Goal: Task Accomplishment & Management: Use online tool/utility

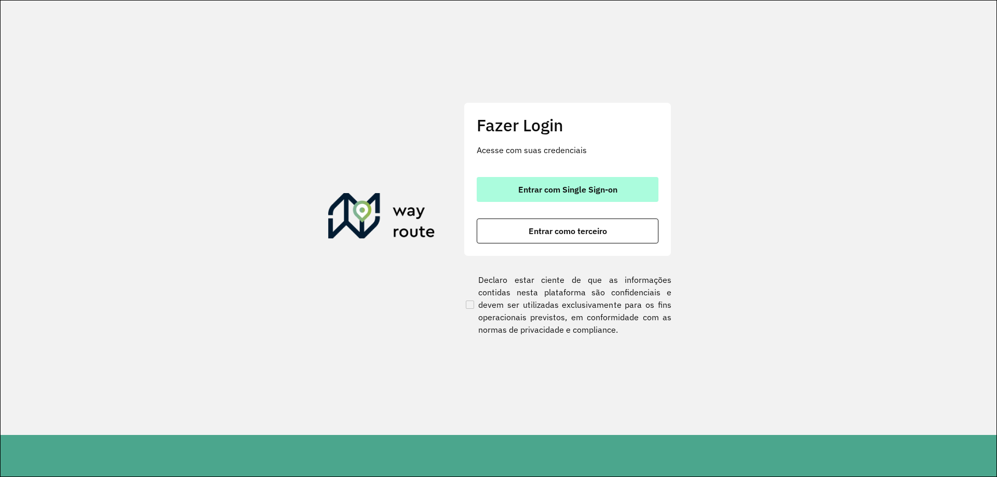
click at [607, 179] on button "Entrar com Single Sign-on" at bounding box center [567, 189] width 182 height 25
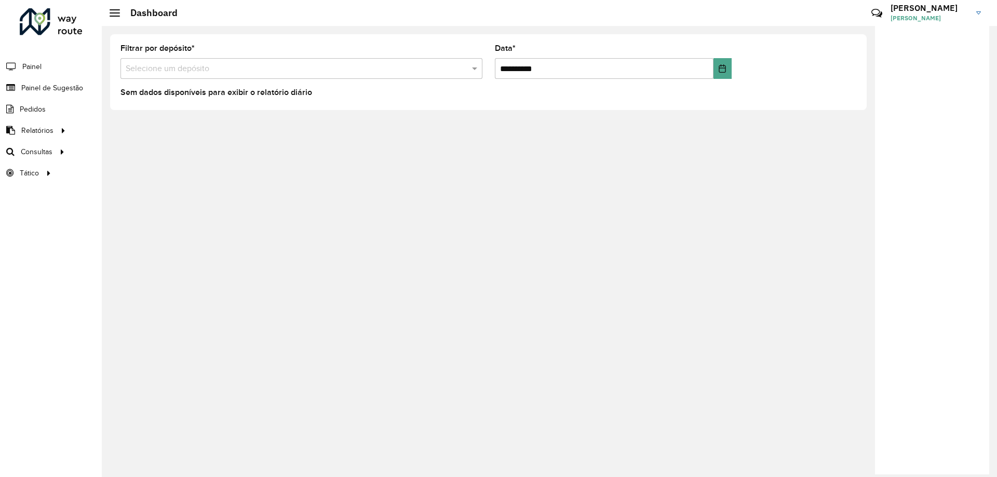
click at [334, 87] on formly-field "Filtrar por depósito * Selecione um depósito" at bounding box center [301, 66] width 374 height 43
click at [125, 151] on span "Roteirização" at bounding box center [139, 151] width 42 height 11
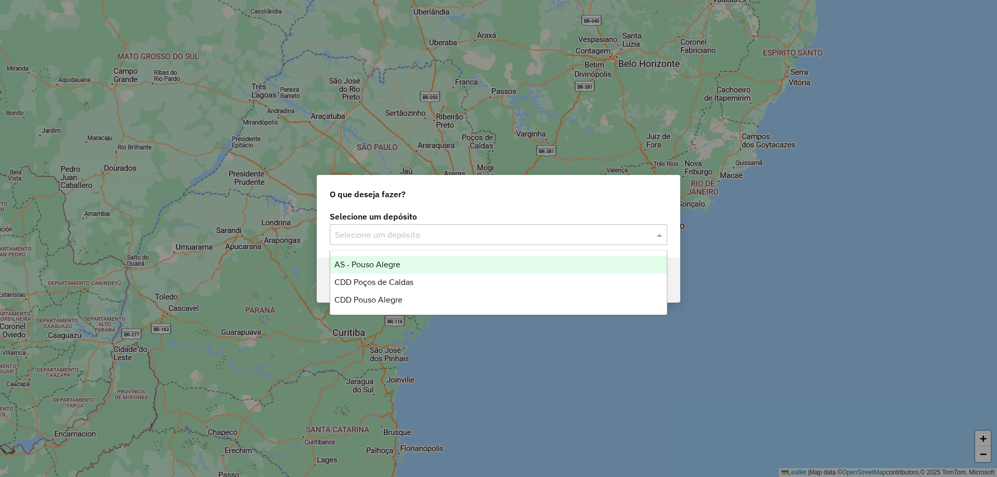
click at [521, 226] on div "Selecione um depósito" at bounding box center [498, 234] width 337 height 21
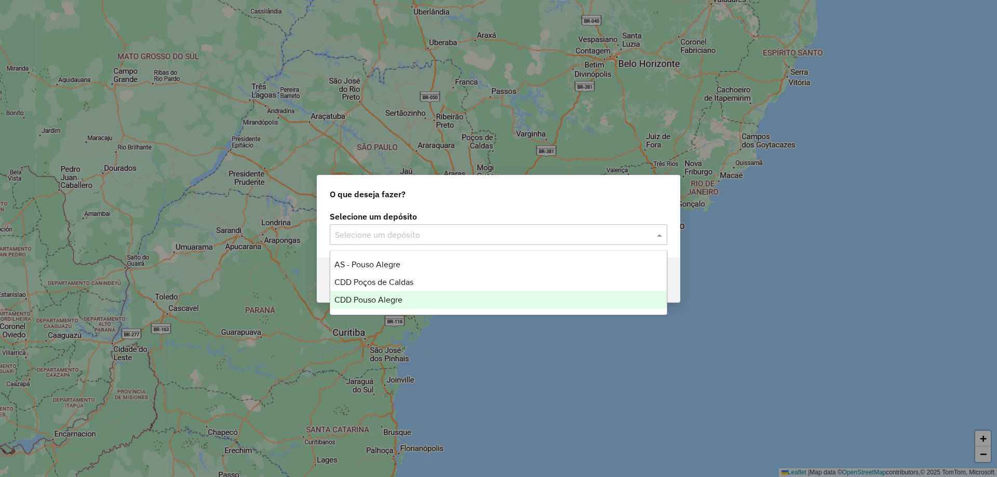
click at [451, 296] on div "CDD Pouso Alegre" at bounding box center [498, 300] width 336 height 18
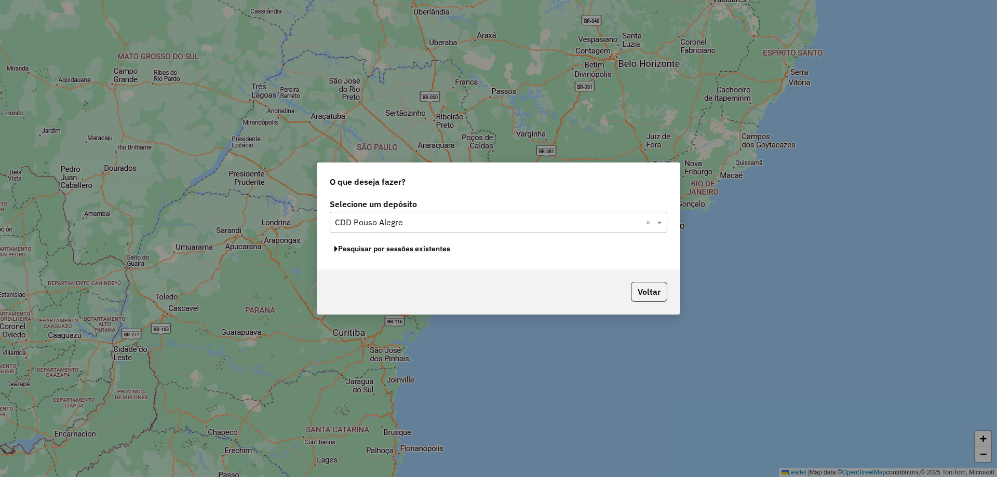
click at [402, 252] on button "Pesquisar por sessões existentes" at bounding box center [392, 249] width 125 height 16
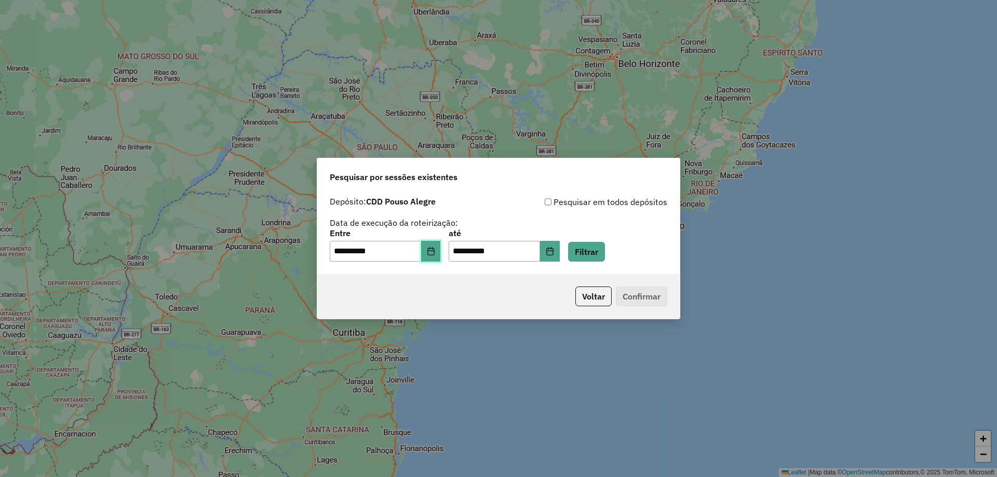
click at [434, 252] on icon "Choose Date" at bounding box center [430, 251] width 7 height 8
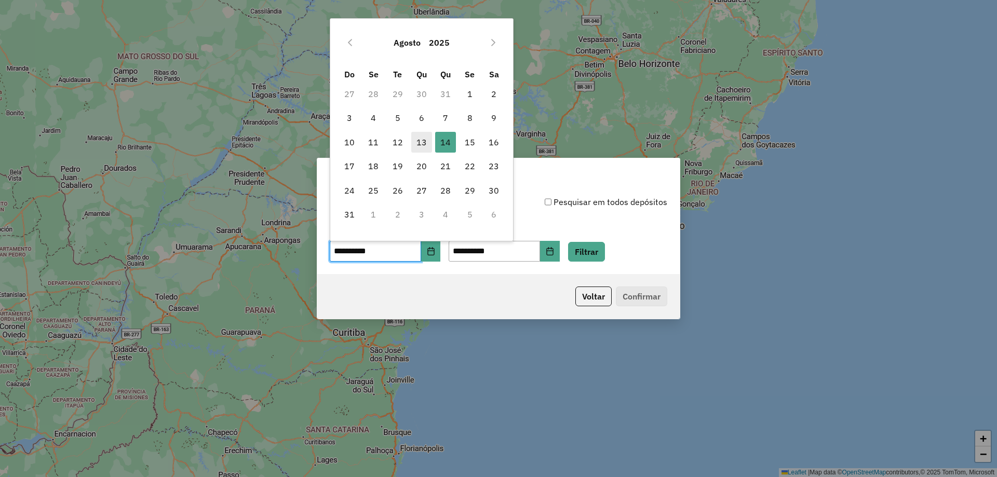
click at [418, 141] on span "13" at bounding box center [421, 142] width 21 height 21
type input "**********"
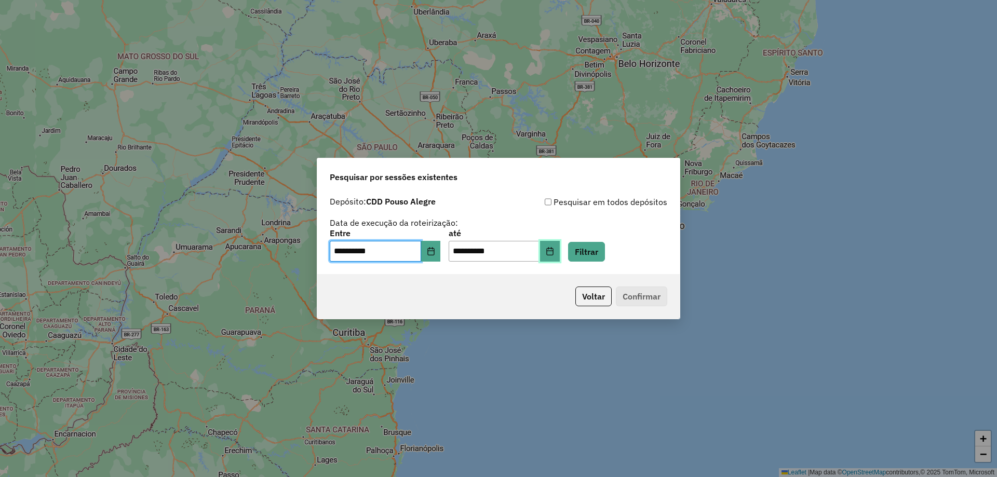
click at [560, 246] on button "Choose Date" at bounding box center [550, 251] width 20 height 21
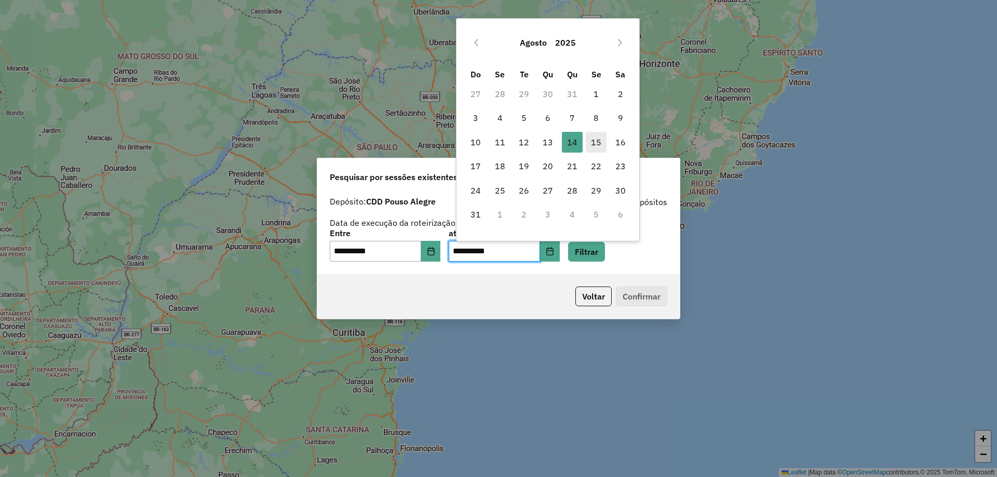
click at [594, 141] on span "15" at bounding box center [595, 142] width 21 height 21
type input "**********"
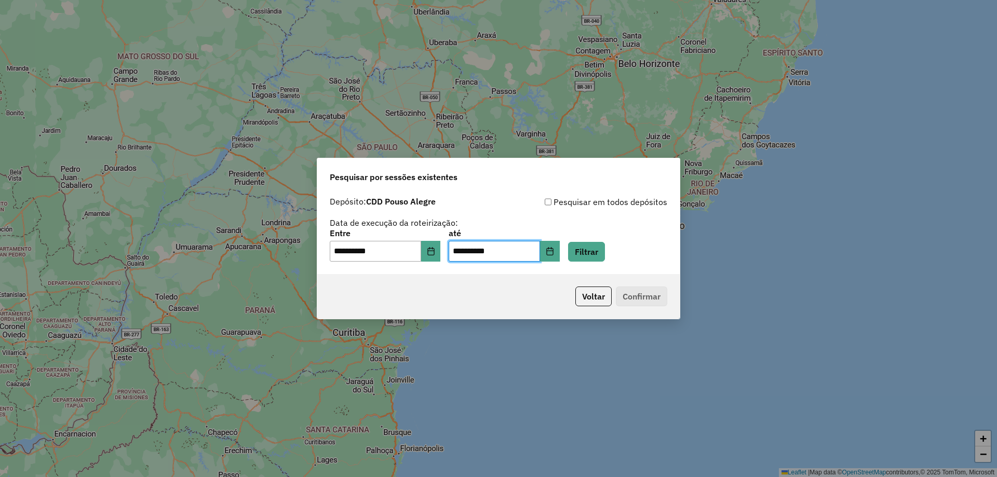
click at [612, 264] on div "**********" at bounding box center [498, 233] width 362 height 83
click at [605, 256] on button "Filtrar" at bounding box center [586, 252] width 37 height 20
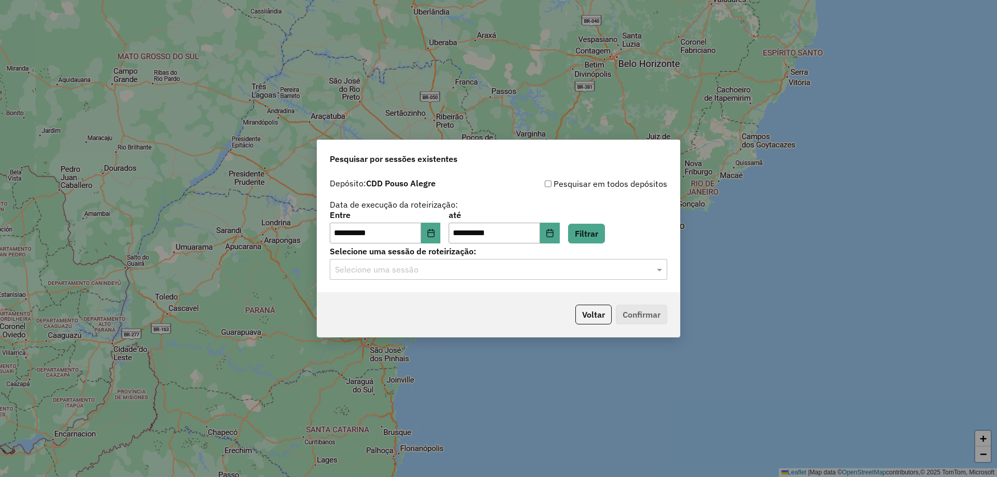
click at [536, 266] on input "text" at bounding box center [488, 270] width 306 height 12
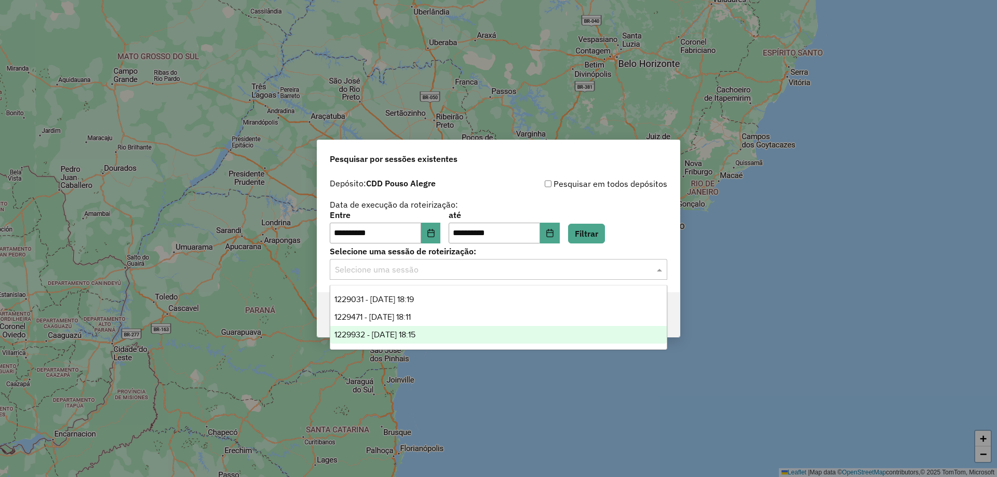
click at [475, 330] on div "1229932 - 15/08/2025 18:15" at bounding box center [498, 335] width 336 height 18
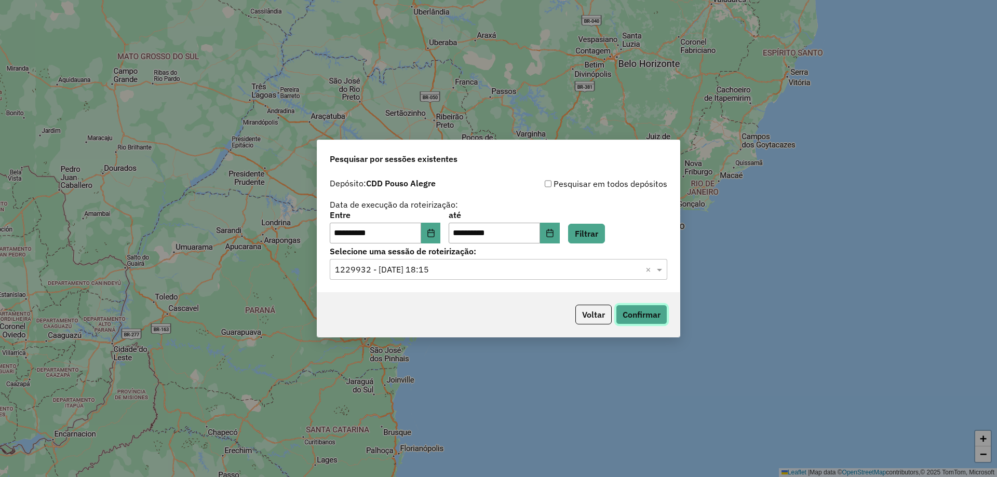
click at [641, 312] on button "Confirmar" at bounding box center [641, 315] width 51 height 20
click at [605, 239] on button "Filtrar" at bounding box center [586, 234] width 37 height 20
click at [648, 320] on button "Confirmar" at bounding box center [641, 315] width 51 height 20
click at [604, 308] on button "Voltar" at bounding box center [593, 315] width 36 height 20
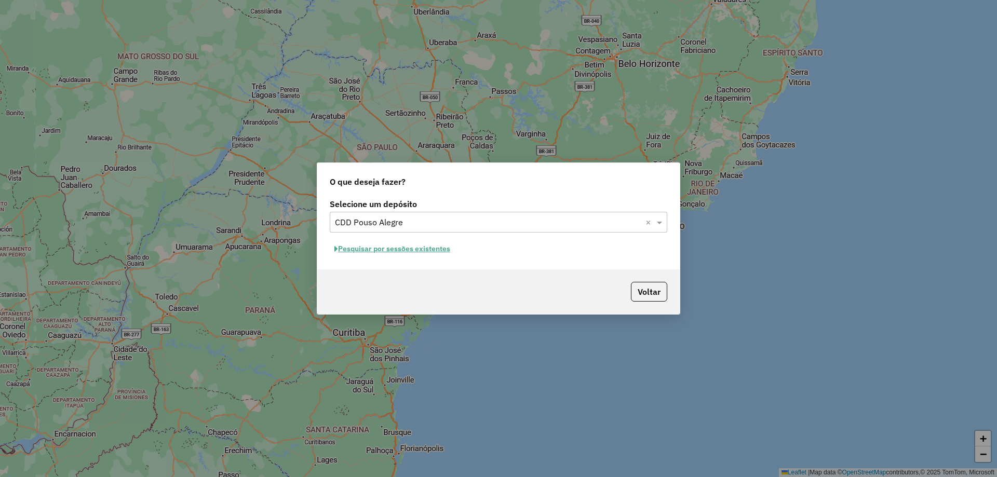
click at [619, 304] on div "Voltar" at bounding box center [498, 291] width 362 height 45
click at [652, 294] on button "Voltar" at bounding box center [649, 292] width 36 height 20
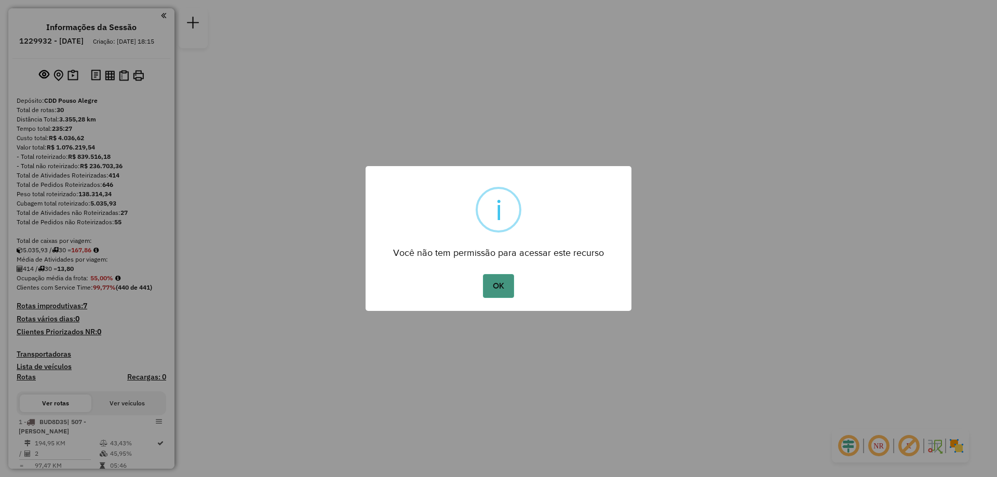
click at [507, 293] on button "OK" at bounding box center [498, 286] width 31 height 24
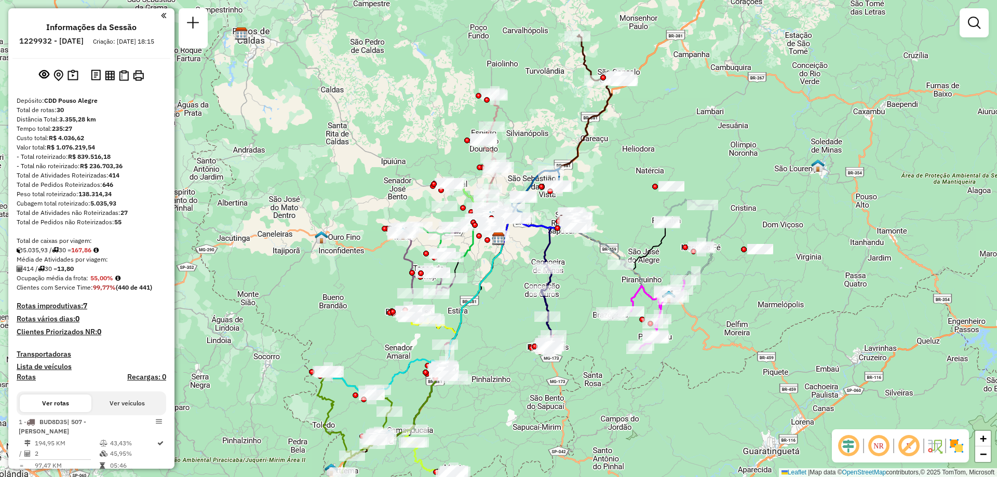
click at [57, 151] on strong "R$ 1.076.219,54" at bounding box center [71, 147] width 48 height 8
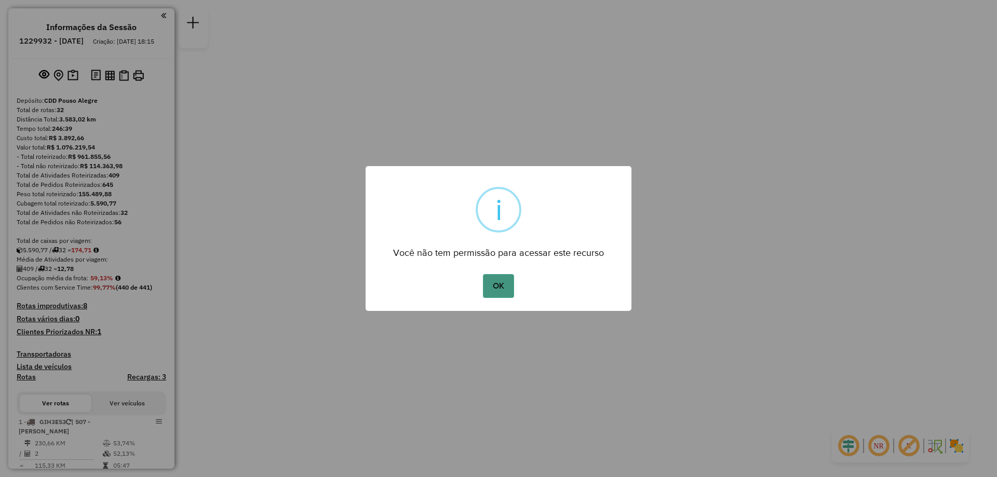
click at [505, 279] on button "OK" at bounding box center [498, 286] width 31 height 24
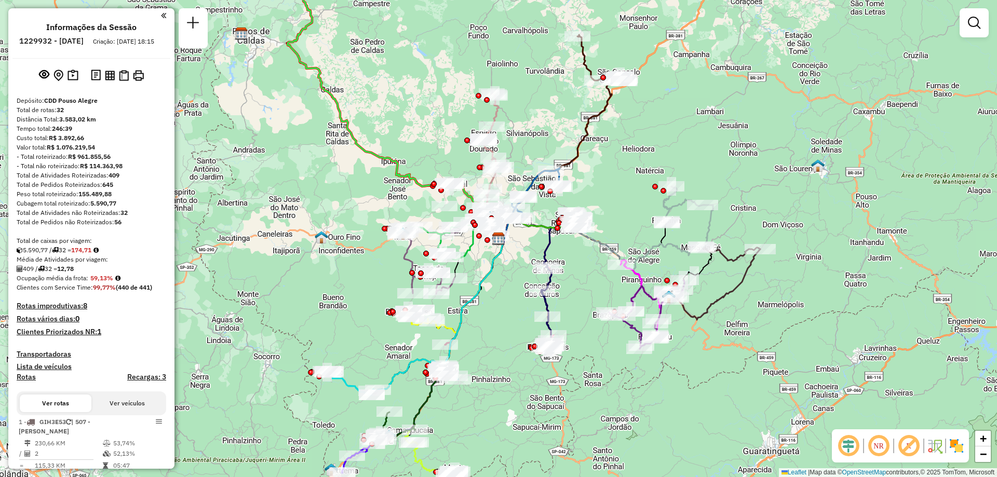
click at [106, 217] on div "Total de Atividades não Roteirizadas: 32" at bounding box center [91, 212] width 149 height 9
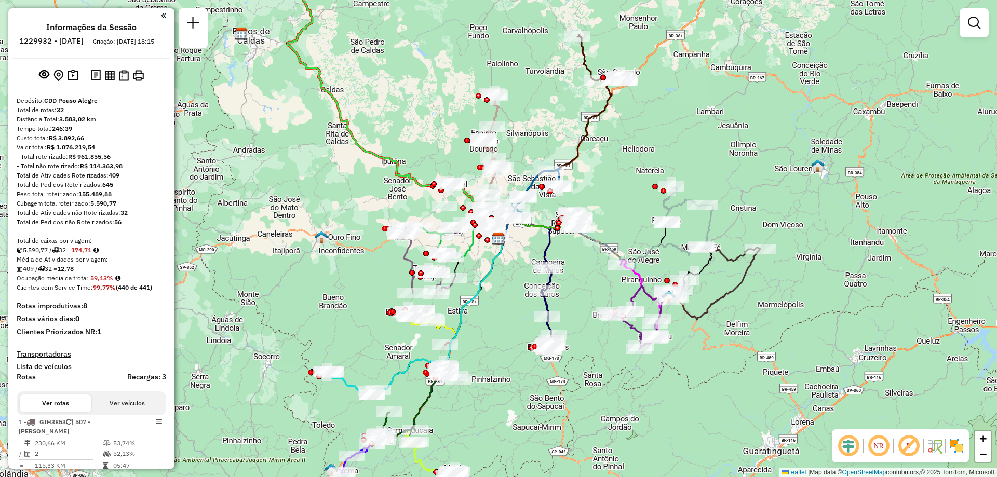
click at [106, 217] on div "Total de Atividades não Roteirizadas: 32" at bounding box center [91, 212] width 149 height 9
click at [97, 217] on div "Total de Atividades não Roteirizadas: 32" at bounding box center [91, 212] width 149 height 9
click at [79, 282] on span "Ocupação média da frota:" at bounding box center [53, 278] width 72 height 8
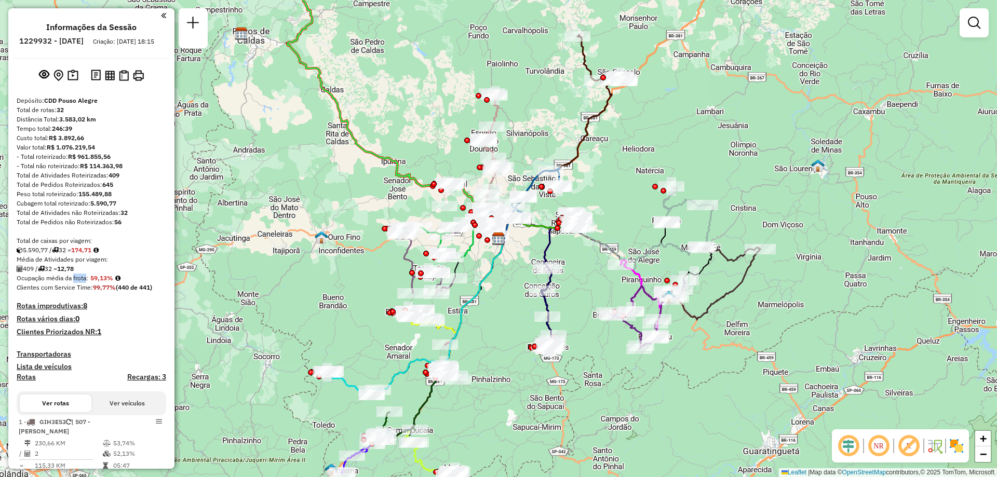
click at [79, 282] on span "Ocupação média da frota:" at bounding box center [53, 278] width 72 height 8
click at [73, 291] on span "Clientes com Service Time:" at bounding box center [55, 287] width 76 height 8
click at [77, 227] on div "Total de Pedidos não Roteirizados: 56" at bounding box center [91, 221] width 149 height 9
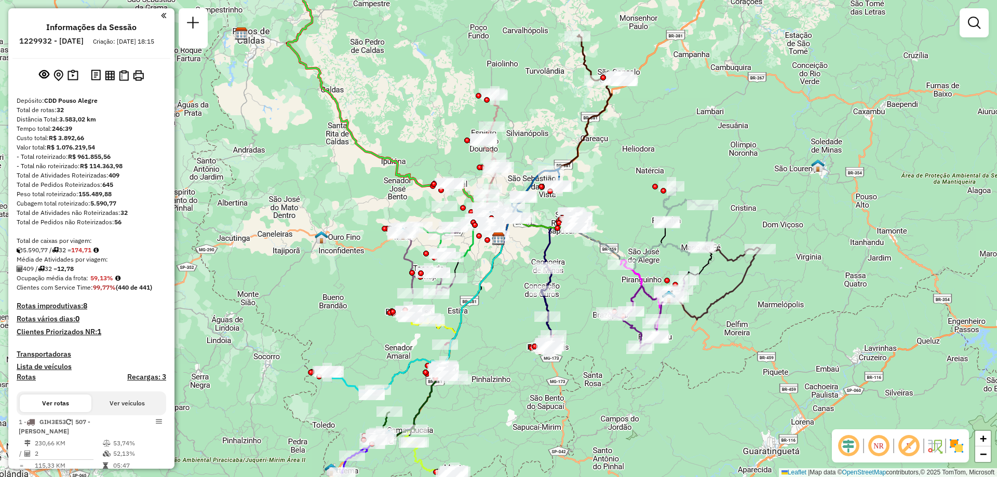
click at [77, 227] on div "Total de Pedidos não Roteirizados: 56" at bounding box center [91, 221] width 149 height 9
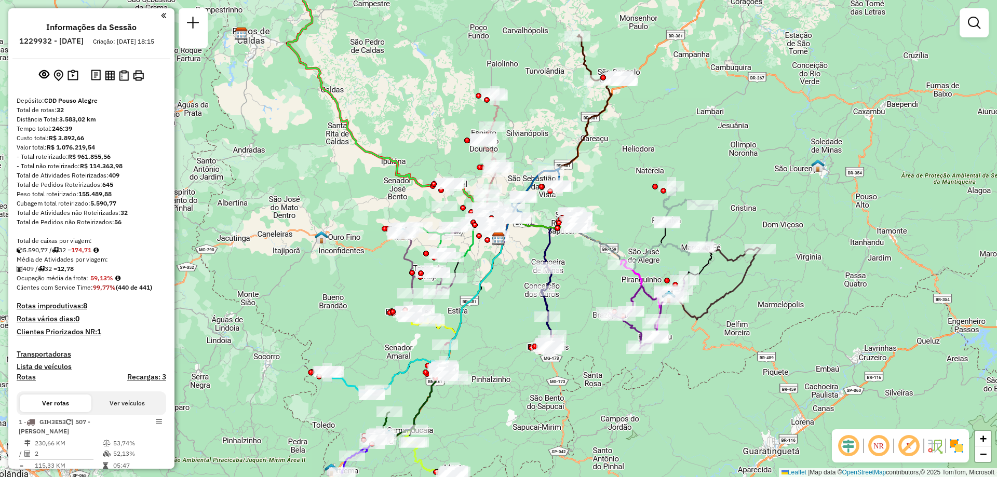
click at [124, 291] on strong "(440 de 441)" at bounding box center [134, 287] width 36 height 8
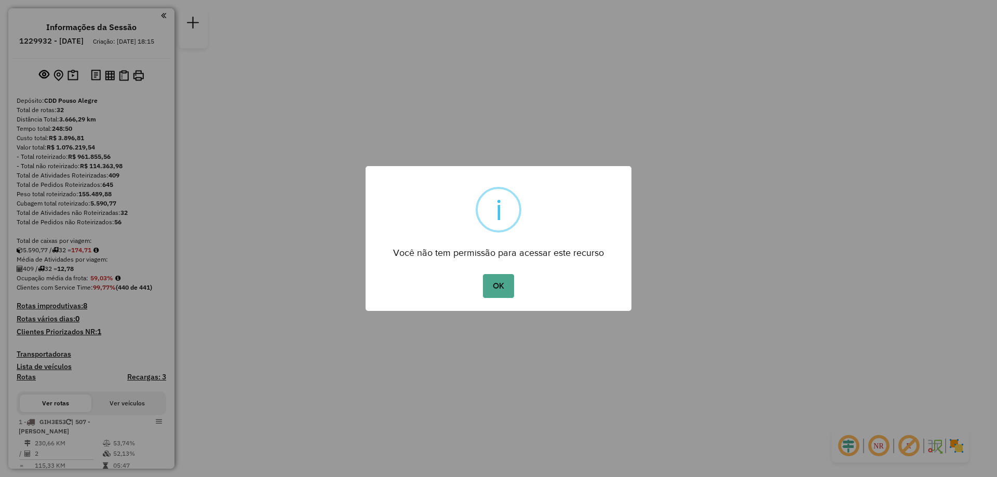
click at [490, 311] on div "× i Você não tem permissão para acessar este recurso OK No Cancel" at bounding box center [498, 238] width 997 height 477
click at [495, 292] on button "OK" at bounding box center [498, 286] width 31 height 24
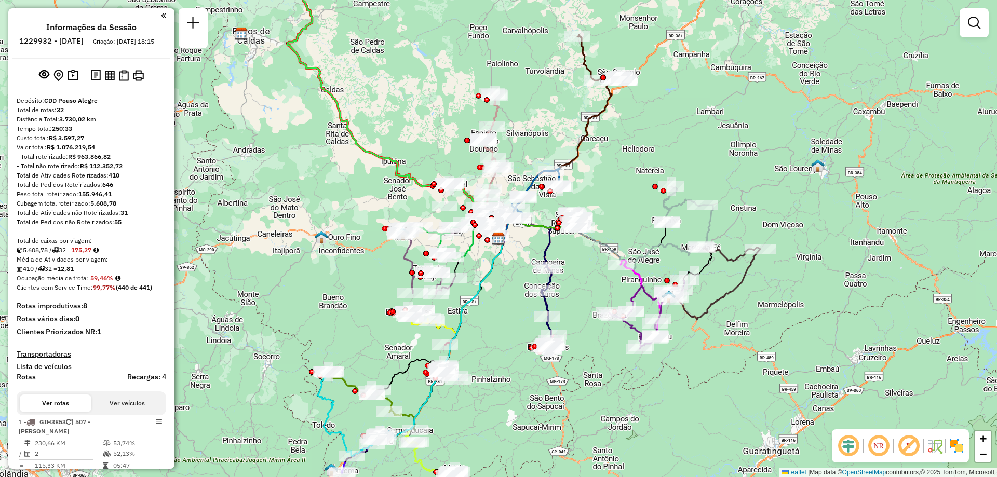
click at [110, 227] on div "Total de Pedidos não Roteirizados: 55" at bounding box center [91, 221] width 149 height 9
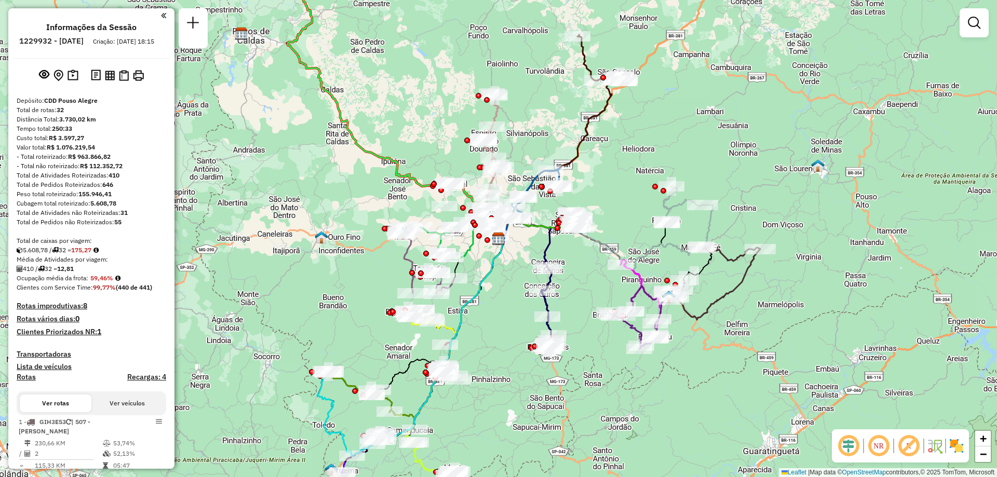
click at [110, 227] on div "Total de Pedidos não Roteirizados: 55" at bounding box center [91, 221] width 149 height 9
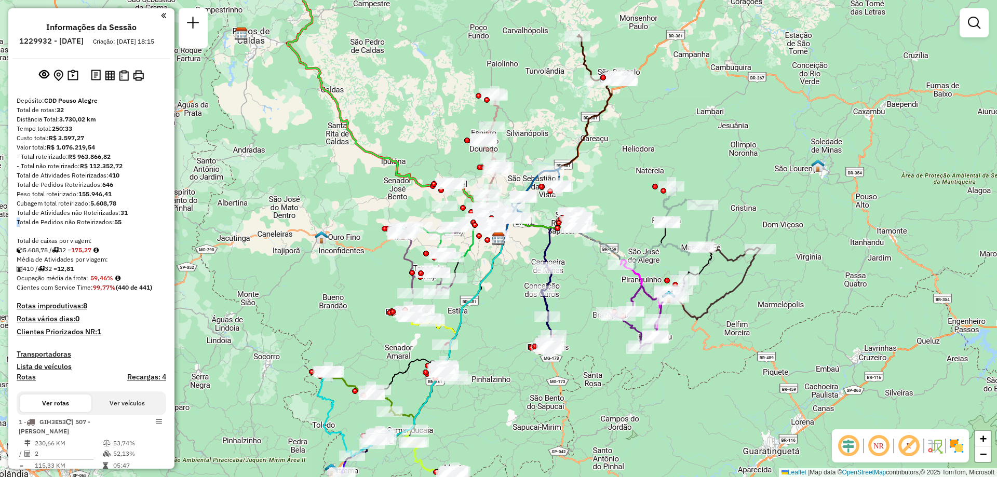
click at [110, 227] on div "Total de Pedidos não Roteirizados: 55" at bounding box center [91, 221] width 149 height 9
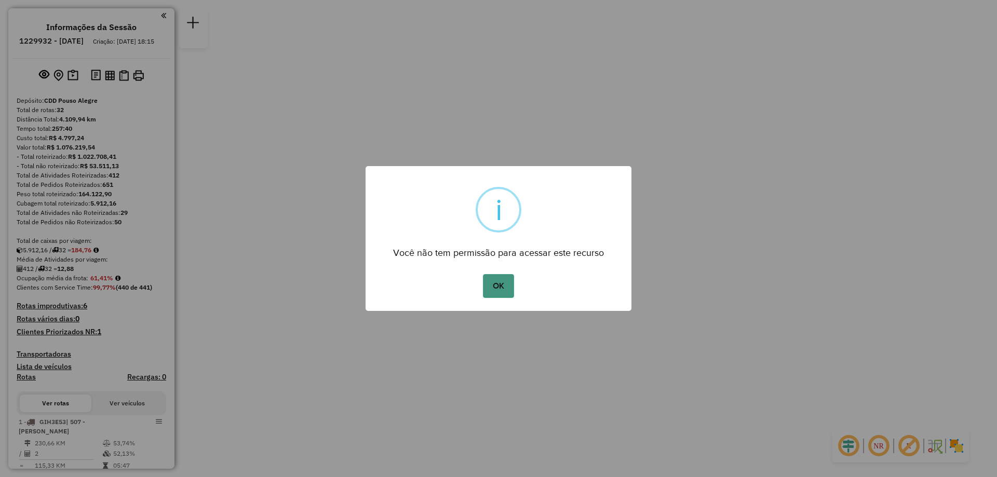
click at [506, 294] on button "OK" at bounding box center [498, 286] width 31 height 24
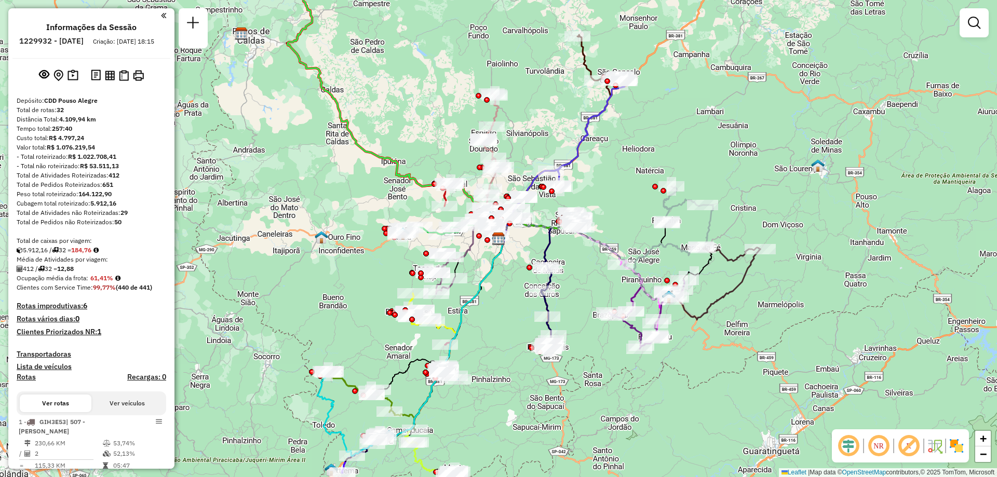
click at [88, 227] on div "Total de Pedidos não Roteirizados: 50" at bounding box center [91, 221] width 149 height 9
click at [85, 227] on div "Total de Pedidos não Roteirizados: 50" at bounding box center [91, 221] width 149 height 9
click at [85, 217] on div "Total de Atividades não Roteirizadas: 29" at bounding box center [91, 212] width 149 height 9
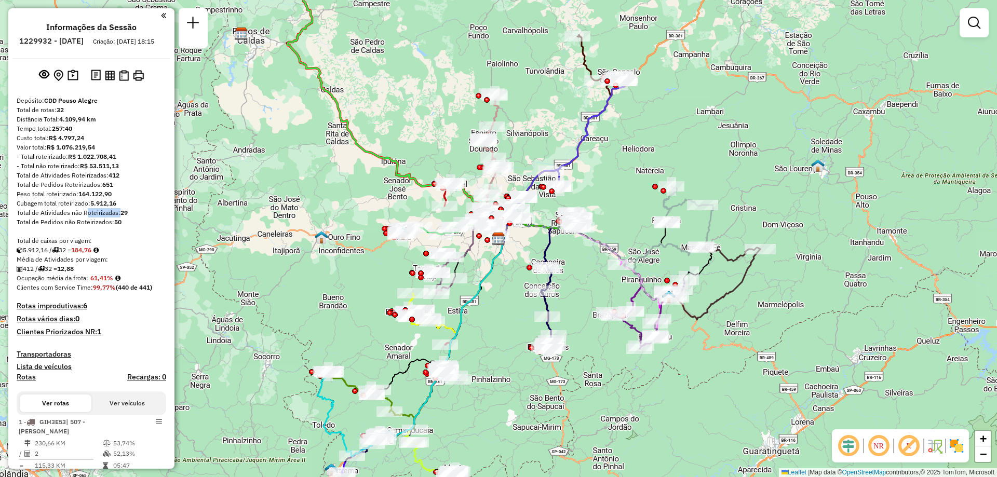
click at [85, 217] on div "Total de Atividades não Roteirizadas: 29" at bounding box center [91, 212] width 149 height 9
click at [83, 217] on div "Total de Atividades não Roteirizadas: 29" at bounding box center [91, 212] width 149 height 9
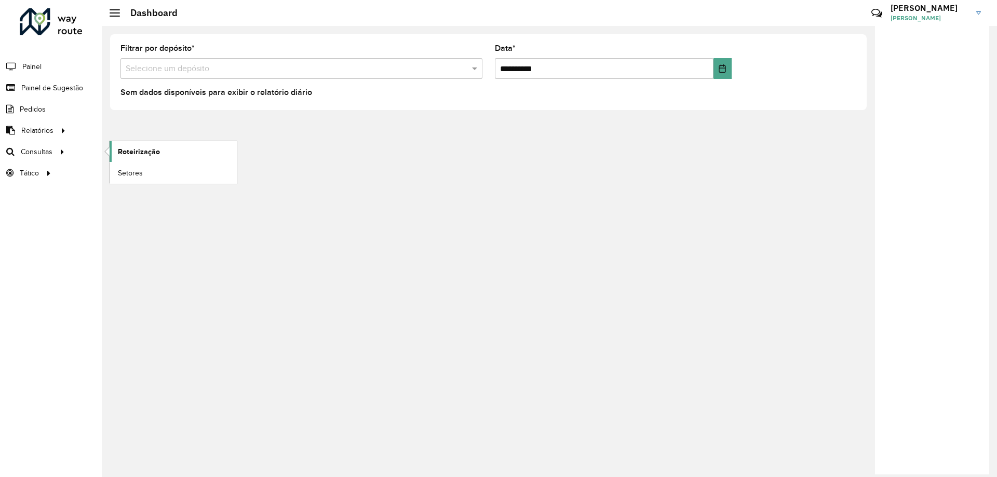
click at [132, 154] on span "Roteirização" at bounding box center [139, 151] width 42 height 11
